Goal: Task Accomplishment & Management: Use online tool/utility

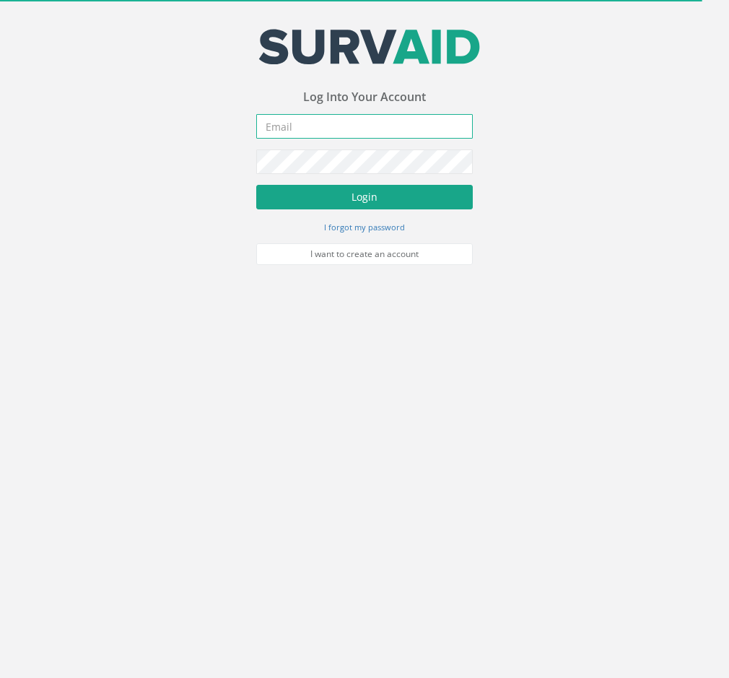
type input "[EMAIL_ADDRESS][DOMAIN_NAME]"
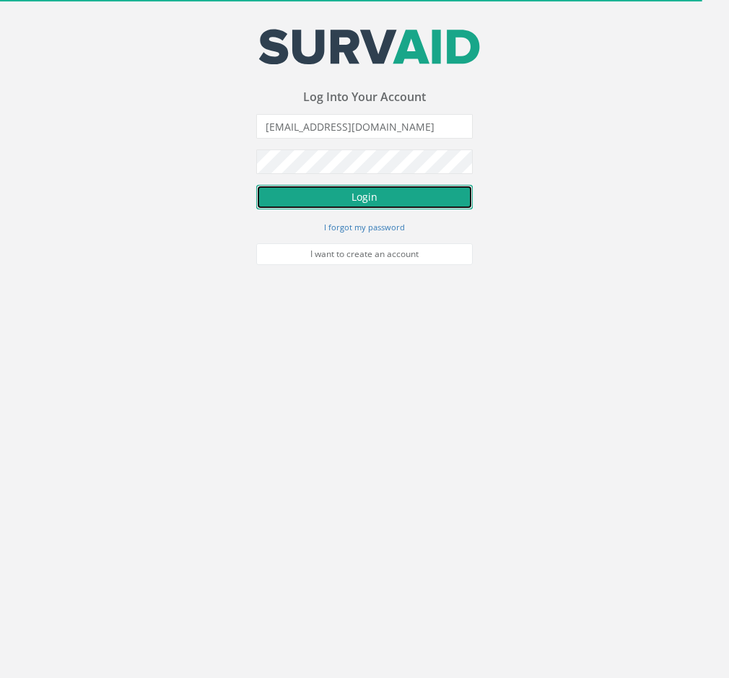
click at [329, 198] on button "Login" at bounding box center [364, 197] width 217 height 25
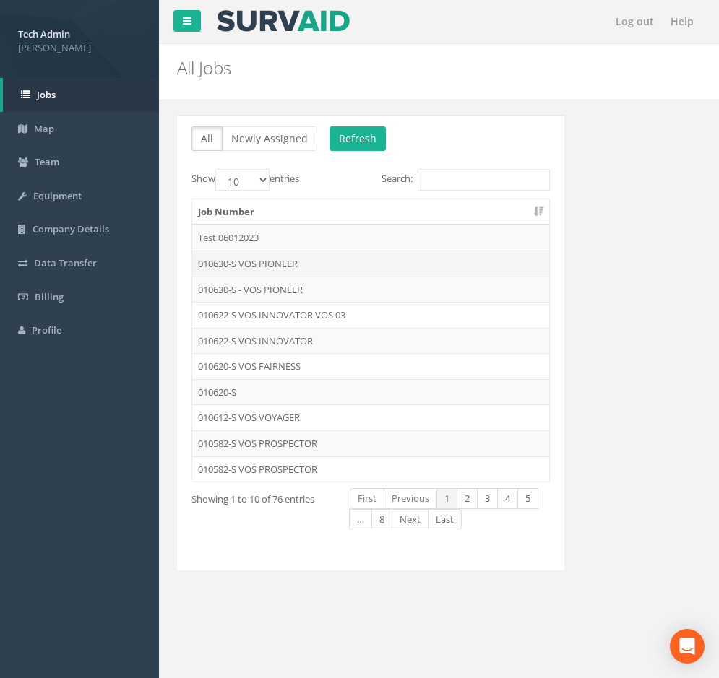
click at [292, 265] on td "010630-S VOS PIONEER" at bounding box center [370, 264] width 357 height 26
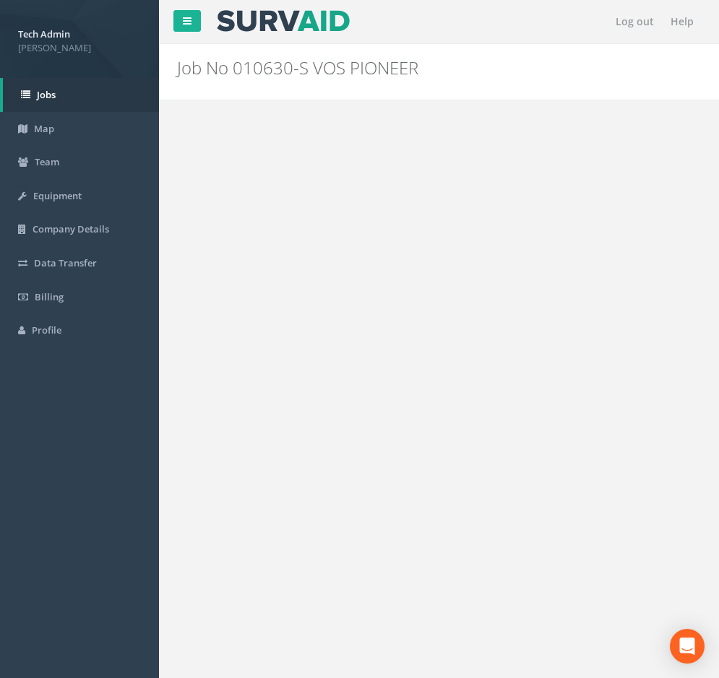
click at [292, 265] on div "Log out Help Job No 010630-S VOS PIONEER PGMs for Job 010630-S VOS PIONEER × Th…" at bounding box center [439, 433] width 560 height 867
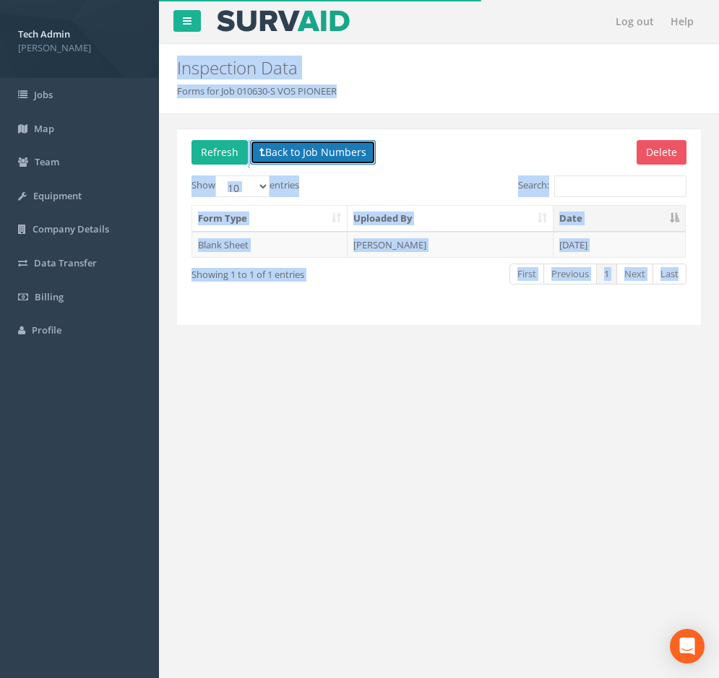
click at [266, 155] on button "Back to Job Numbers" at bounding box center [313, 152] width 126 height 25
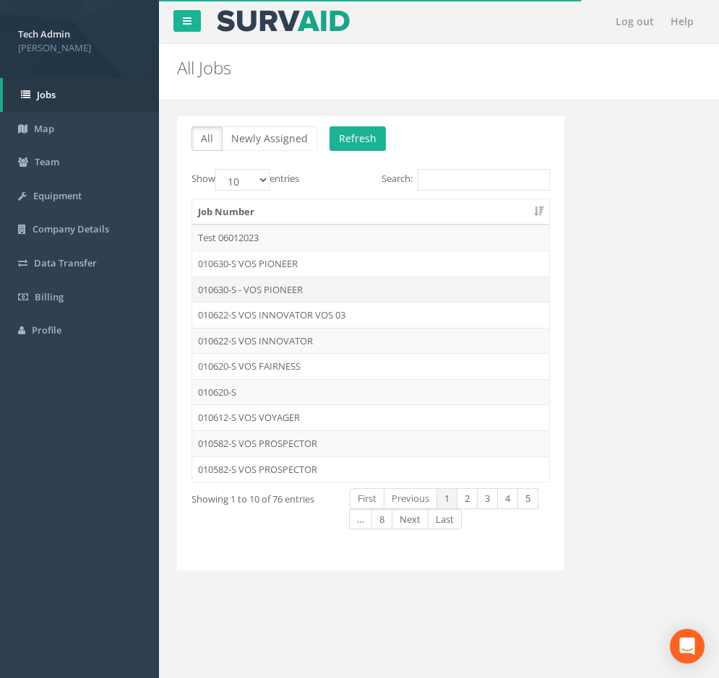
click at [254, 290] on td "010630-S - VOS PIONEER" at bounding box center [370, 290] width 357 height 26
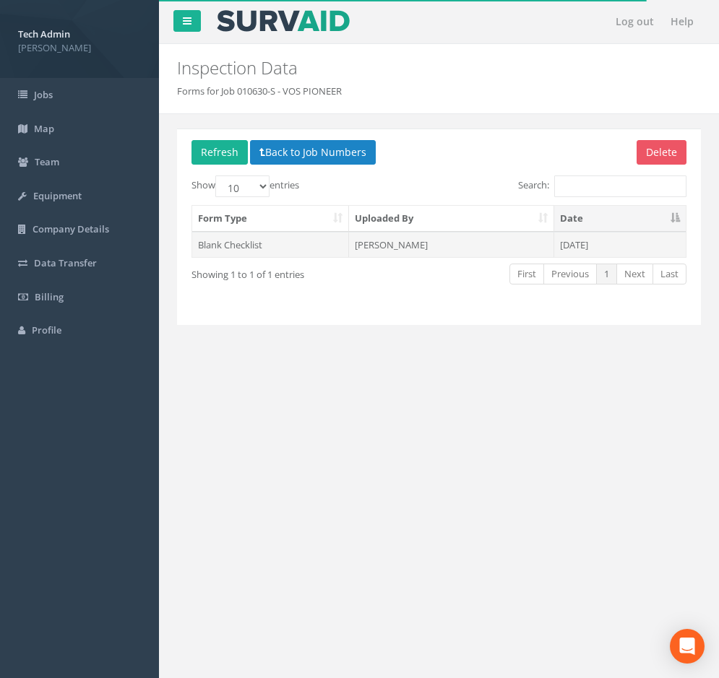
click at [386, 242] on td "[PERSON_NAME]" at bounding box center [451, 245] width 204 height 26
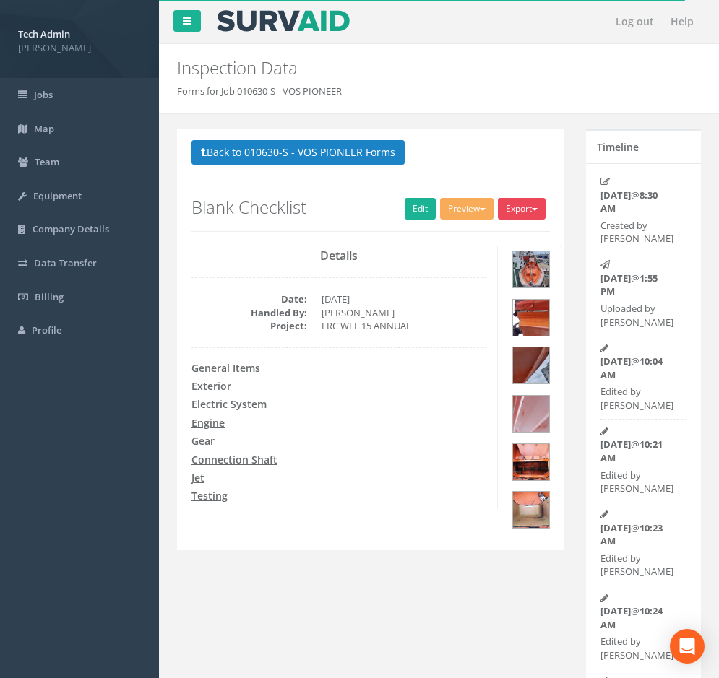
click at [513, 209] on button "Export" at bounding box center [522, 209] width 48 height 22
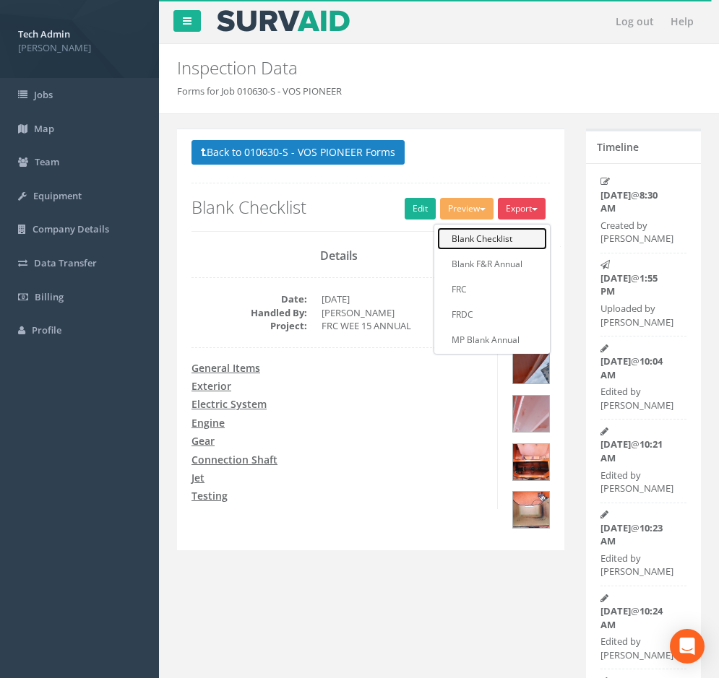
click at [504, 236] on link "Blank Checklist" at bounding box center [492, 239] width 110 height 22
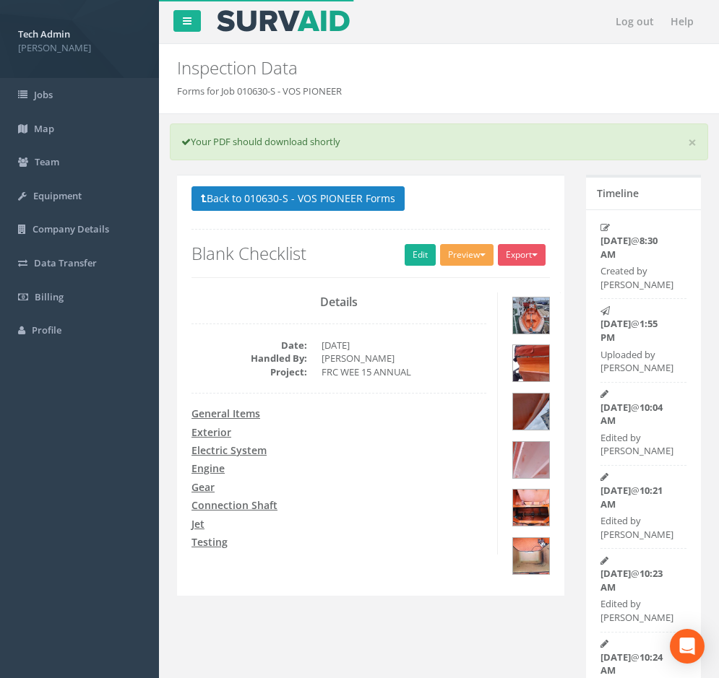
click at [464, 262] on button "Preview" at bounding box center [466, 255] width 53 height 22
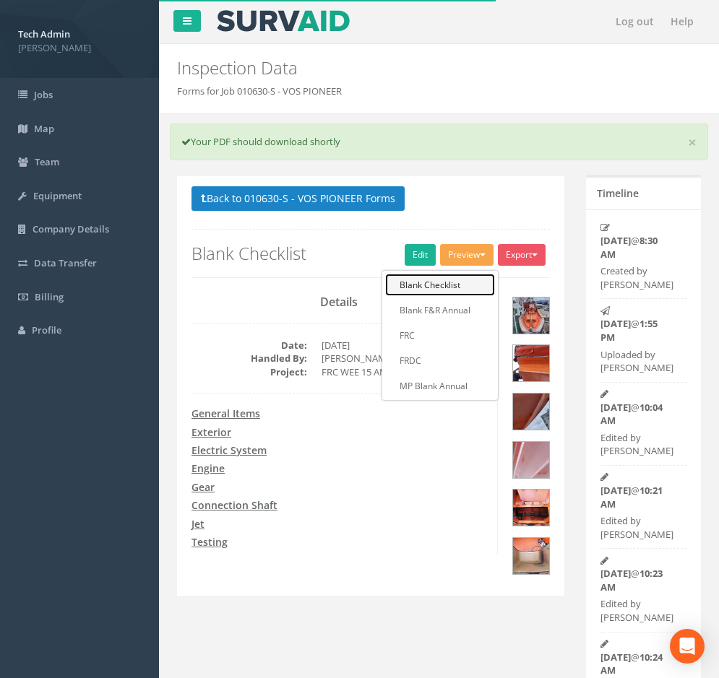
click at [448, 287] on link "Blank Checklist" at bounding box center [440, 285] width 110 height 22
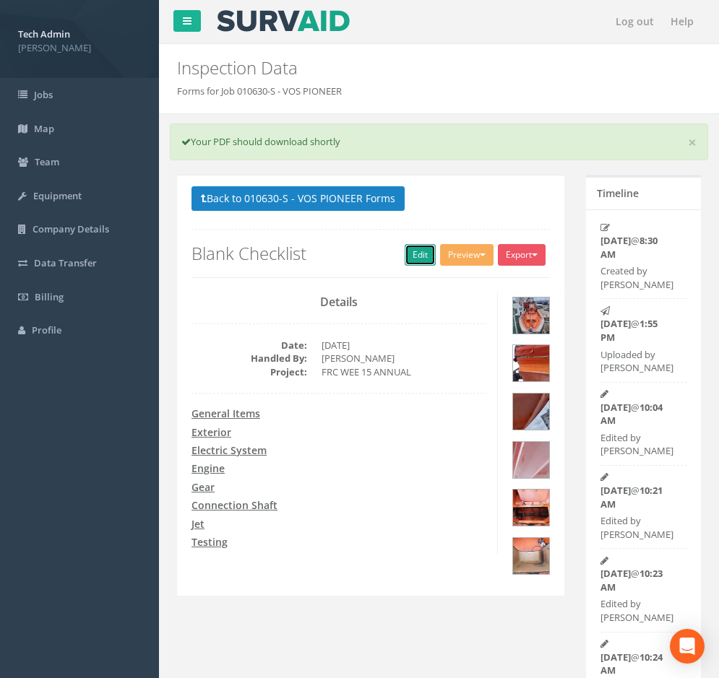
click at [412, 256] on link "Edit" at bounding box center [419, 255] width 31 height 22
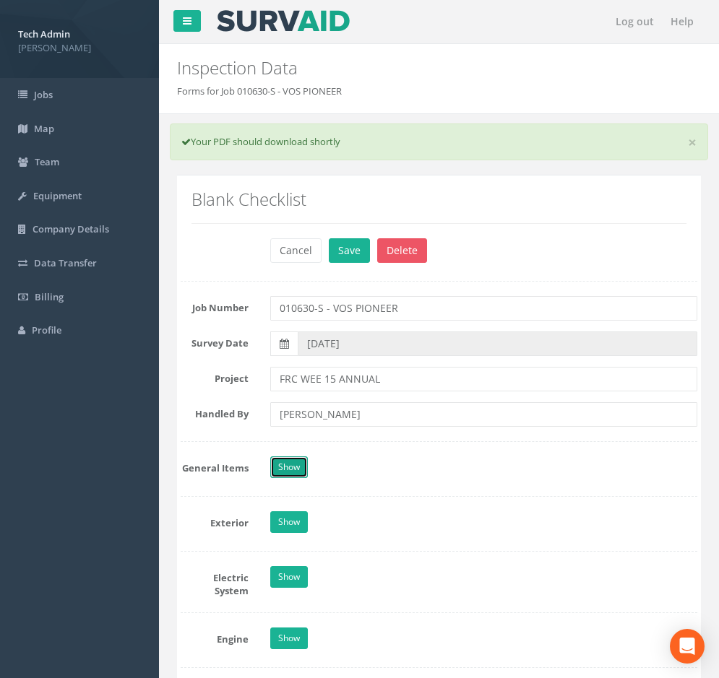
click at [287, 464] on link "Show" at bounding box center [289, 467] width 38 height 22
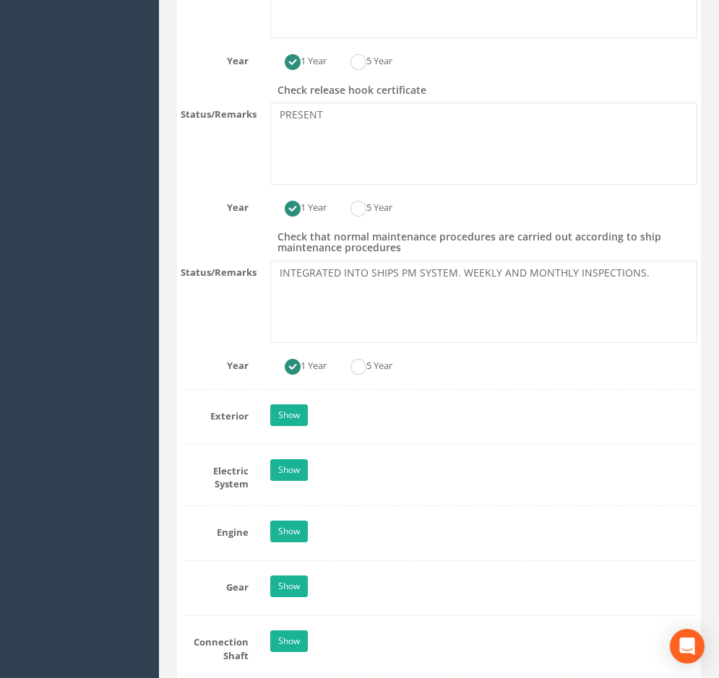
scroll to position [722, 0]
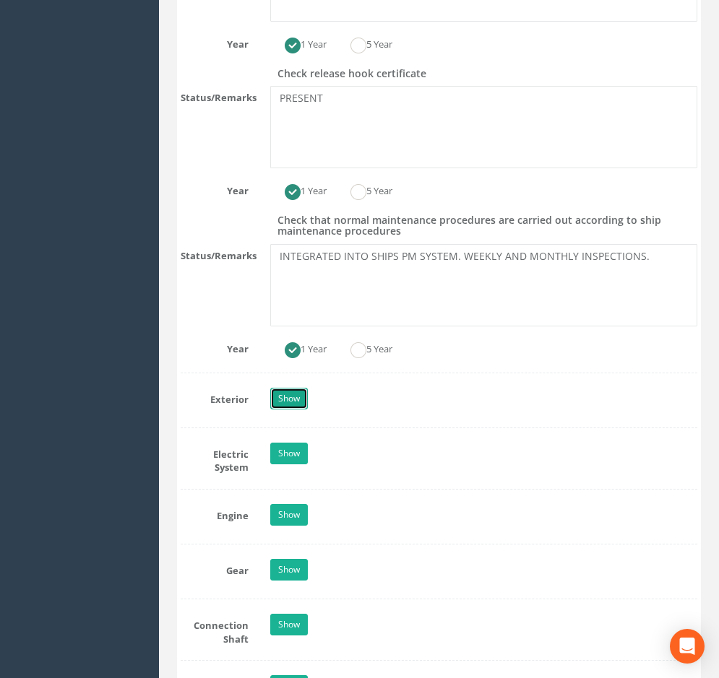
click at [281, 400] on link "Show" at bounding box center [289, 399] width 38 height 22
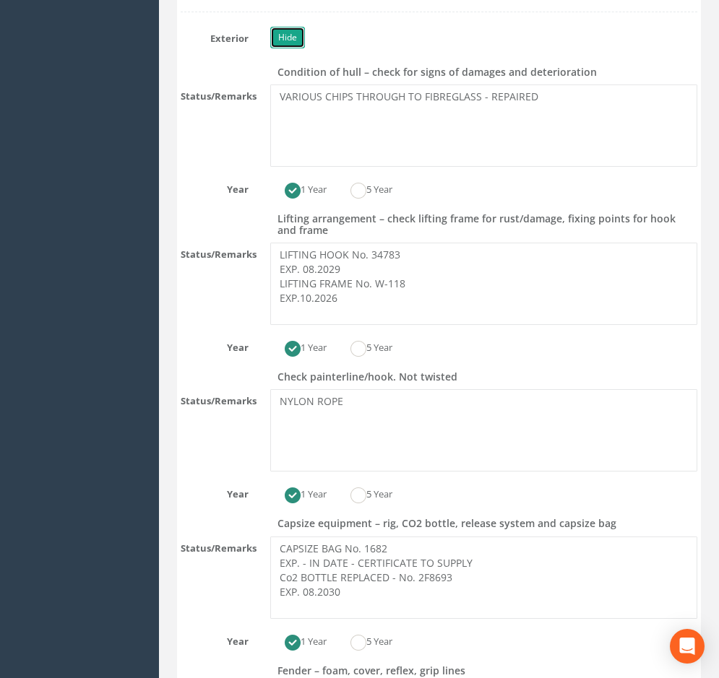
scroll to position [1156, 0]
